Goal: Task Accomplishment & Management: Complete application form

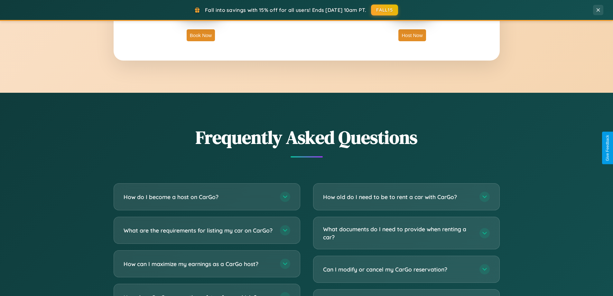
scroll to position [1239, 0]
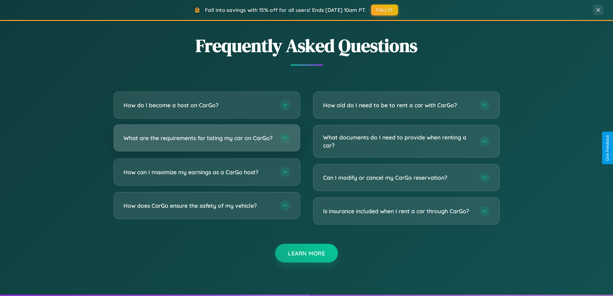
click at [207, 140] on h3 "What are the requirements for listing my car on CarGo?" at bounding box center [199, 138] width 150 height 8
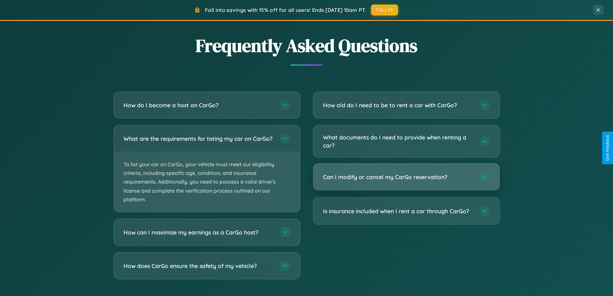
click at [406, 177] on h3 "Can I modify or cancel my CarGo reservation?" at bounding box center [398, 177] width 150 height 8
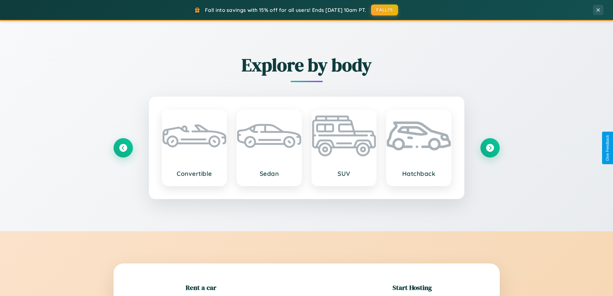
scroll to position [139, 0]
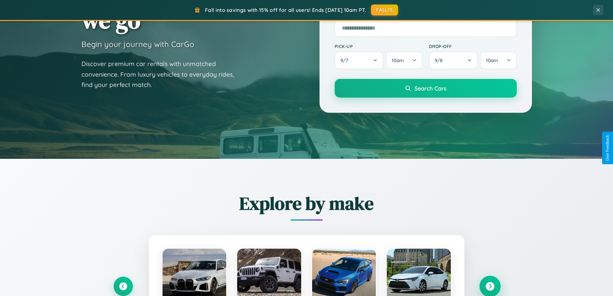
click at [490, 286] on icon at bounding box center [490, 286] width 9 height 9
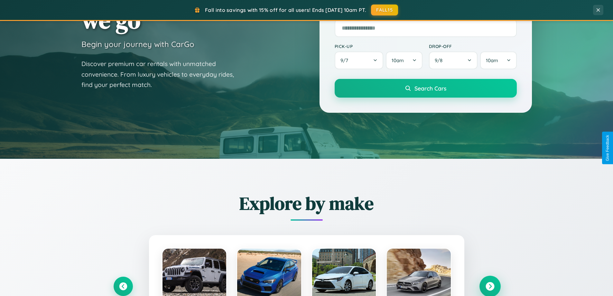
click at [490, 286] on icon at bounding box center [490, 286] width 9 height 9
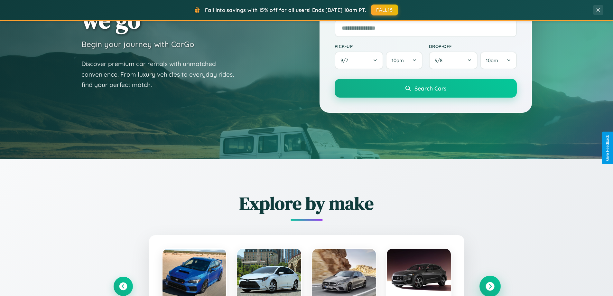
click at [490, 286] on icon at bounding box center [490, 286] width 9 height 9
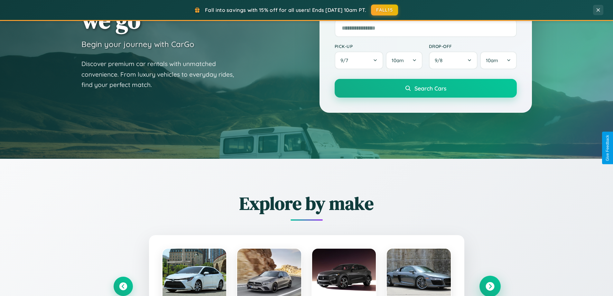
click at [490, 286] on icon at bounding box center [490, 286] width 9 height 9
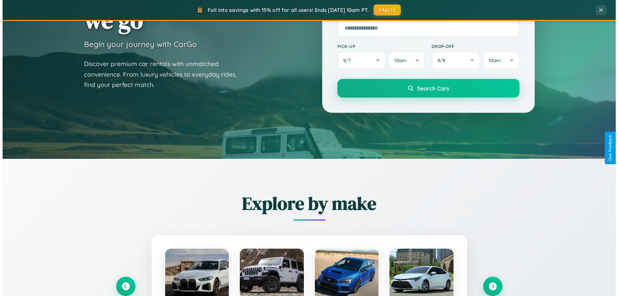
scroll to position [0, 0]
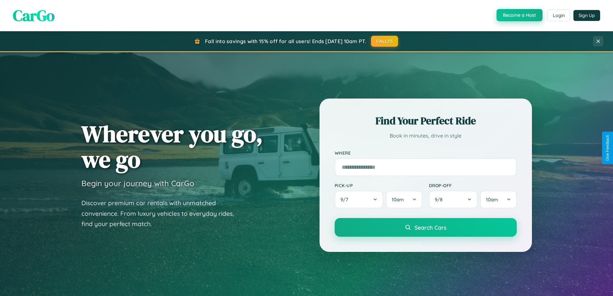
click at [519, 15] on button "Become a Host" at bounding box center [520, 15] width 46 height 12
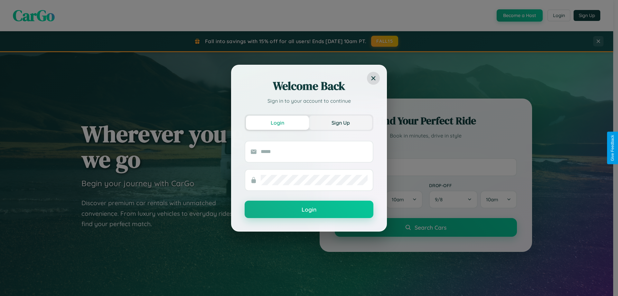
click at [341, 122] on button "Sign Up" at bounding box center [340, 123] width 63 height 14
